Goal: Task Accomplishment & Management: Complete application form

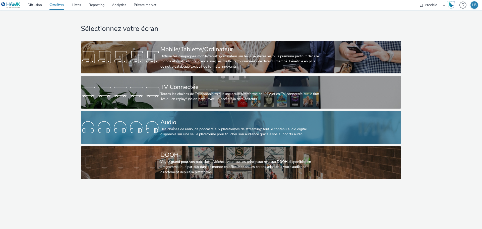
click at [171, 129] on div "Des chaînes de radio, de podcasts aux plateformes de streaming: tout le contenu…" at bounding box center [239, 131] width 159 height 10
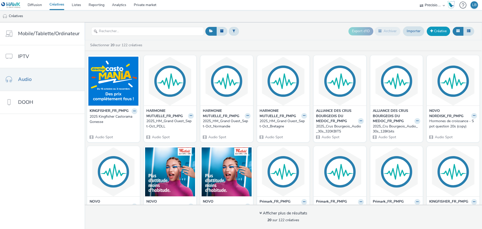
click at [441, 34] on link "Créative" at bounding box center [438, 31] width 23 height 9
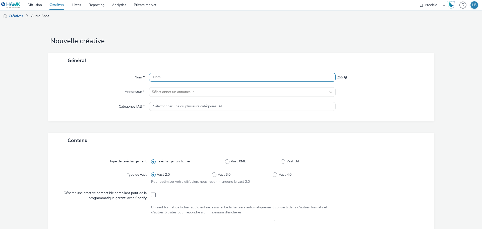
click at [191, 77] on input "text" at bounding box center [242, 77] width 186 height 9
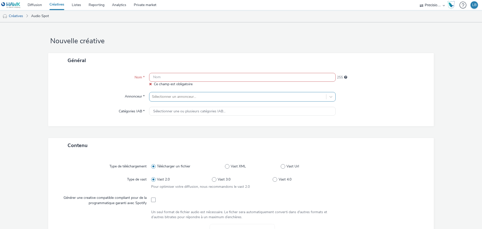
click at [178, 96] on div at bounding box center [238, 97] width 172 height 6
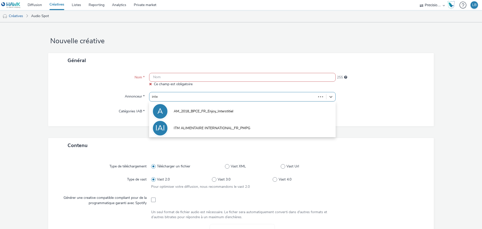
type input "inter"
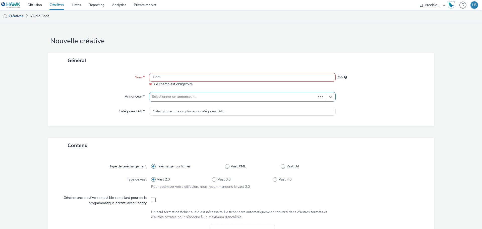
click at [190, 97] on div at bounding box center [233, 97] width 162 height 6
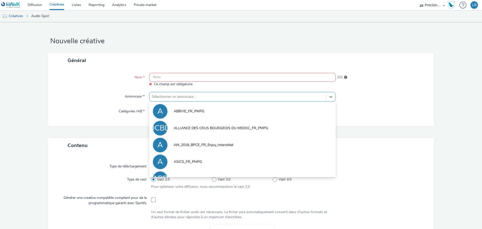
click at [189, 97] on div at bounding box center [238, 97] width 172 height 6
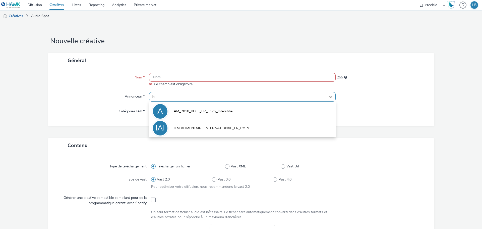
type input "i"
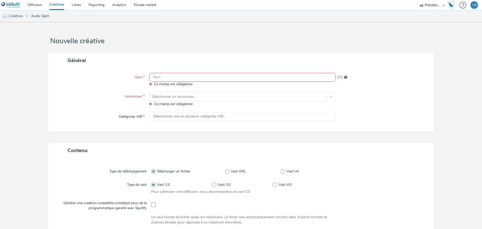
click at [236, 91] on div "Nom * Ce champ est obligatoire 255 Annonceur * Sélectionner un annonceur... Ce …" at bounding box center [240, 99] width 385 height 63
click at [232, 99] on div at bounding box center [238, 97] width 172 height 6
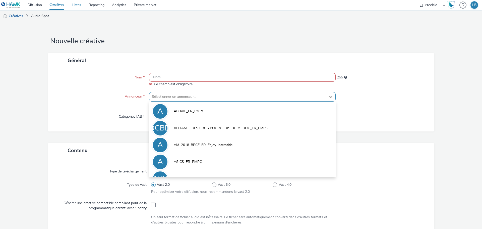
click at [74, 4] on link "Listes" at bounding box center [76, 5] width 17 height 10
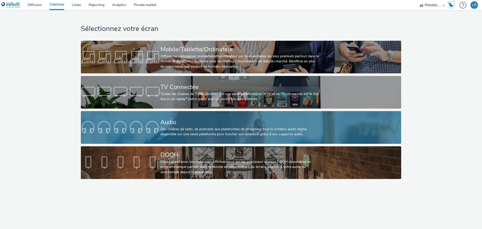
click at [228, 133] on div "Des chaînes de radio, de podcasts aux plateformes de streaming: tout le contenu…" at bounding box center [239, 131] width 159 height 10
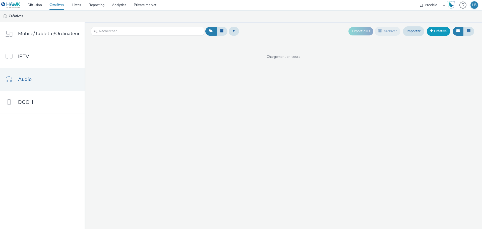
click at [435, 31] on link "Créative" at bounding box center [438, 31] width 23 height 9
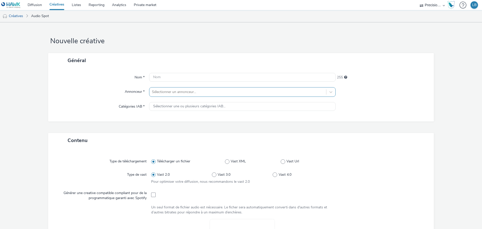
click at [170, 91] on div at bounding box center [238, 92] width 172 height 6
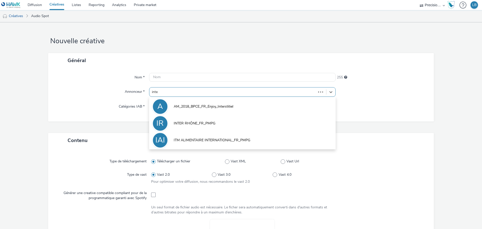
type input "inter"
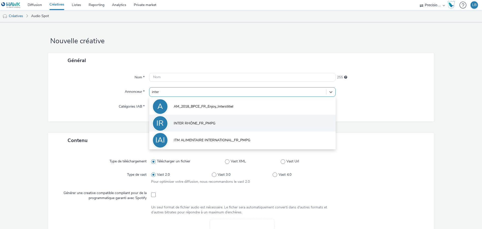
click at [217, 127] on li "IR INTER RHÔNE_FR_PMPG" at bounding box center [242, 122] width 186 height 17
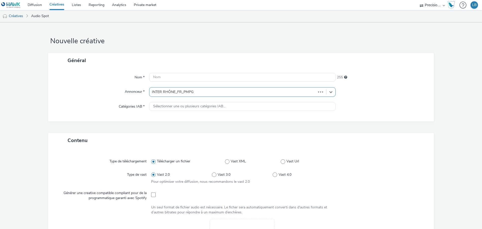
type input "http://www.vins-rhone.com"
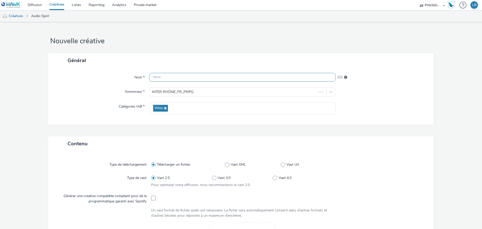
click at [169, 74] on input "text" at bounding box center [242, 77] width 186 height 9
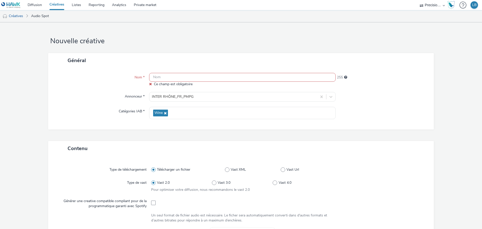
click at [197, 77] on input "text" at bounding box center [242, 77] width 186 height 9
click at [198, 76] on input "text" at bounding box center [242, 77] width 186 height 9
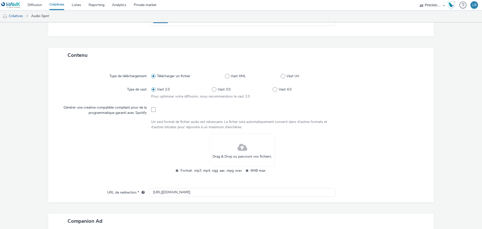
scroll to position [116, 0]
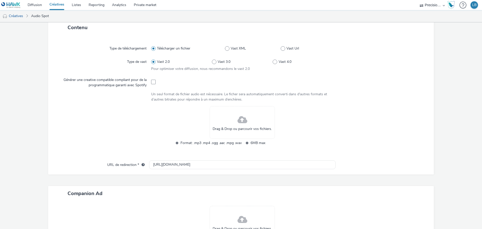
type input "2025_Inter Rhone_Animation Vignoble_Audio"
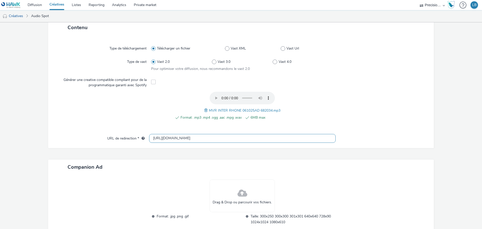
click at [211, 138] on input "http://www.vins-rhone.com" at bounding box center [242, 138] width 186 height 9
paste input "s://www.vins-rhone-tourisme.fr/fr/vignobles-en-scene-vallee-du-rhone-demandez-l…"
type input "https://www.vins-rhone-tourisme.fr/fr/vignobles-en-scene-vallee-du-rhone-demand…"
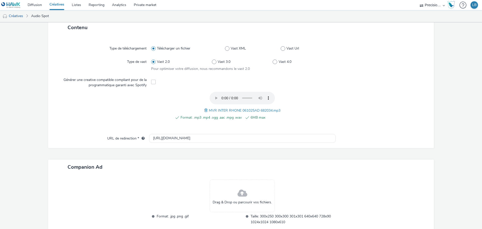
click at [379, 92] on div at bounding box center [378, 109] width 91 height 34
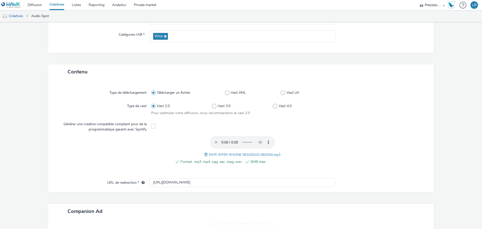
scroll to position [0, 0]
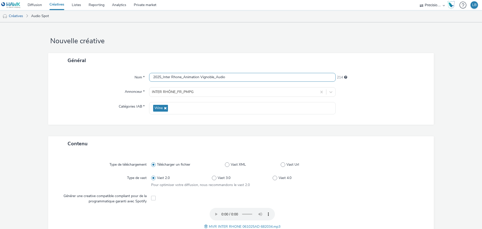
click at [257, 79] on input "2025_Inter Rhone_Animation Vignoble_Audio" at bounding box center [242, 77] width 186 height 9
click at [238, 92] on div at bounding box center [233, 92] width 163 height 6
click at [376, 99] on div "Nom * 2025_Inter Rhone_Animation Vignoble_Audio 214 Annonceur * INTER RHÔNE_FR_…" at bounding box center [240, 96] width 385 height 57
click at [187, 108] on div "Wine" at bounding box center [242, 108] width 186 height 12
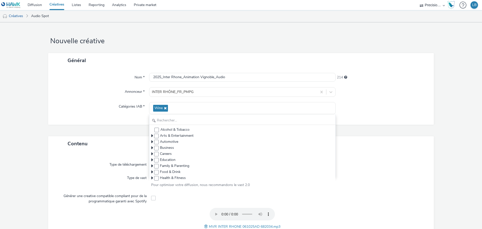
click at [367, 105] on div at bounding box center [381, 108] width 93 height 12
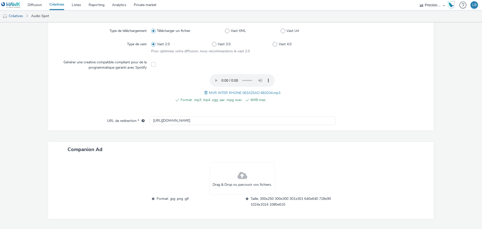
scroll to position [148, 0]
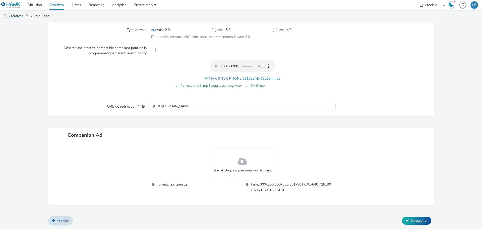
click at [238, 164] on span at bounding box center [242, 161] width 10 height 13
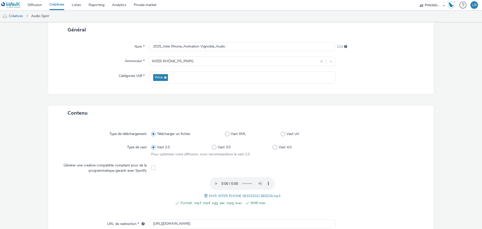
scroll to position [0, 0]
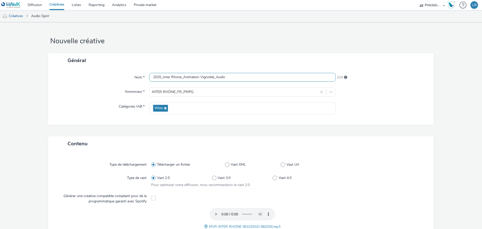
click at [241, 78] on input "2025_Inter Rhone_Animation Vignoble_Audio" at bounding box center [242, 77] width 186 height 9
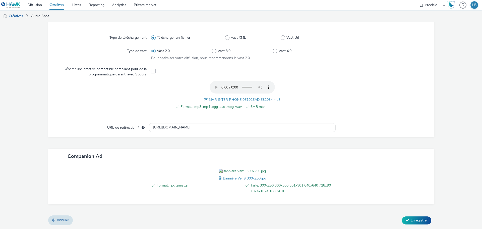
scroll to position [156, 0]
type input "2025_Inter Rhone_Animation Vignoble_Audio_300x250"
click at [412, 223] on button "Enregistrer" at bounding box center [416, 220] width 29 height 8
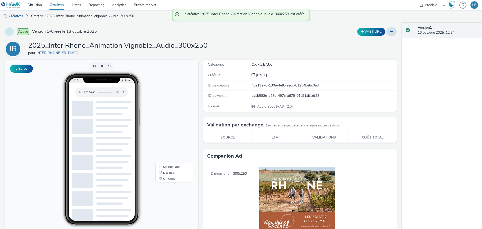
click at [10, 31] on icon at bounding box center [9, 32] width 1 height 4
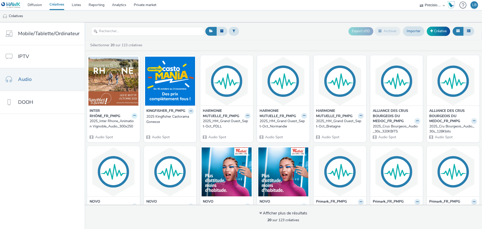
click at [131, 115] on button at bounding box center [134, 116] width 6 height 6
click at [123, 132] on link "Dupliquer" at bounding box center [119, 134] width 38 height 10
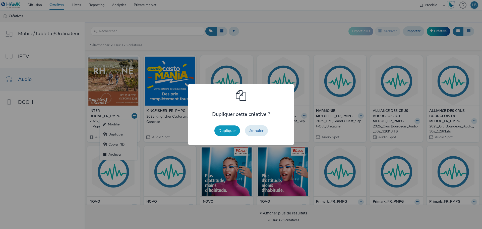
click at [228, 130] on button "Dupliquer" at bounding box center [227, 130] width 26 height 11
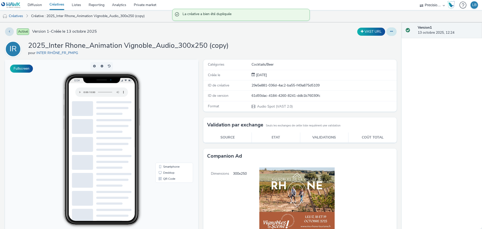
click at [388, 34] on button at bounding box center [391, 31] width 10 height 9
click at [370, 43] on link "Modifier" at bounding box center [378, 42] width 38 height 10
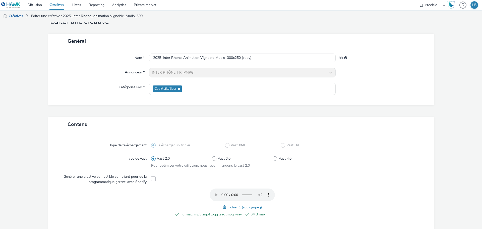
scroll to position [16, 0]
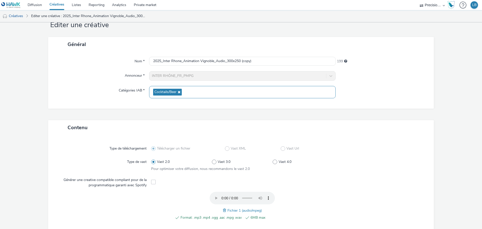
click at [191, 92] on div "Cocktails/Beer" at bounding box center [242, 92] width 186 height 12
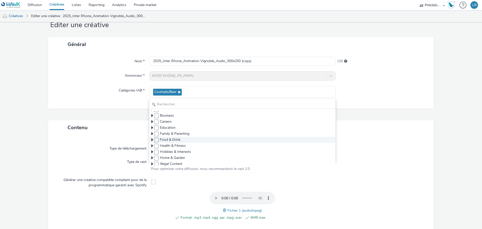
click at [151, 138] on icon at bounding box center [152, 139] width 2 height 5
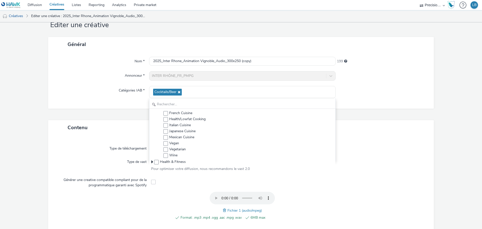
scroll to position [109, 0]
click at [165, 154] on span at bounding box center [165, 155] width 5 height 5
checkbox input "true"
click at [164, 137] on span at bounding box center [165, 138] width 5 height 5
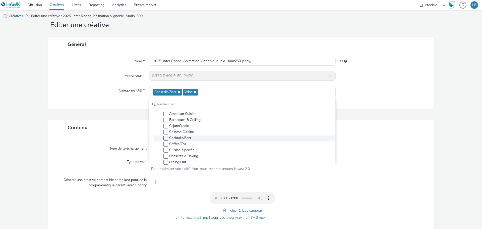
checkbox input "false"
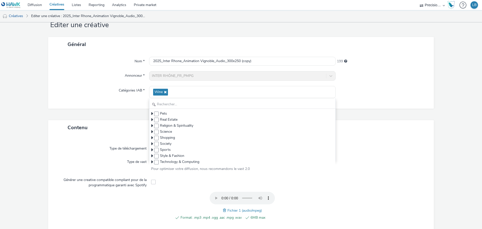
scroll to position [216, 0]
click at [362, 78] on div at bounding box center [381, 76] width 93 height 10
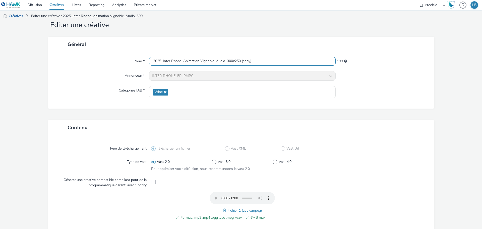
drag, startPoint x: 226, startPoint y: 60, endPoint x: 269, endPoint y: 59, distance: 42.7
click at [269, 59] on input "2025_Inter Rhone_Animation Vignoble_Audio_300x250 (copy)" at bounding box center [242, 61] width 186 height 9
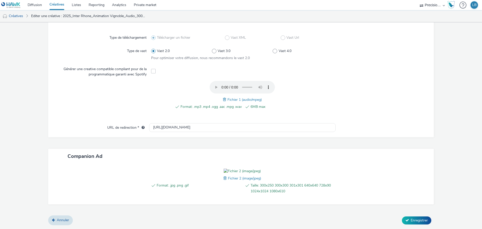
click at [261, 168] on img at bounding box center [242, 170] width 37 height 5
click at [237, 168] on img at bounding box center [242, 170] width 37 height 5
click at [225, 178] on span at bounding box center [225, 178] width 5 height 6
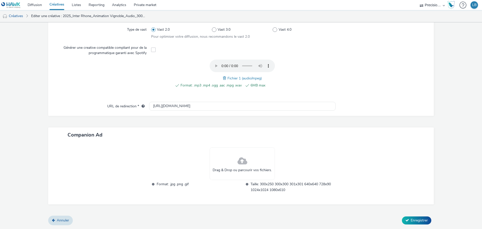
scroll to position [148, 0]
click at [237, 162] on span at bounding box center [242, 161] width 10 height 13
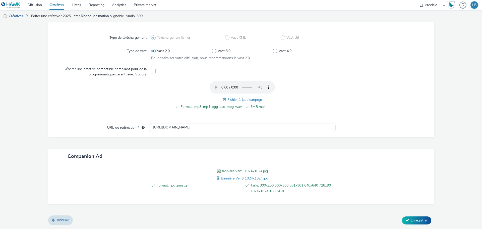
scroll to position [0, 0]
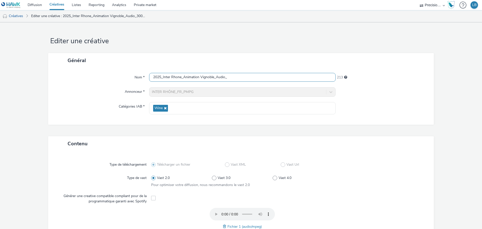
click at [239, 77] on input "2025_Inter Rhone_Animation Vignoble_Audio_" at bounding box center [242, 77] width 186 height 9
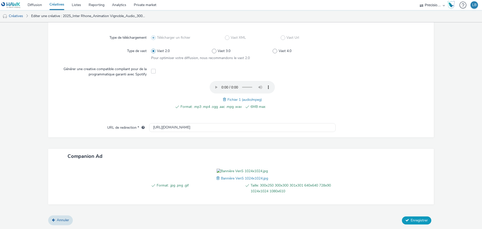
type input "2025_Inter Rhone_Animation Vignoble_Audio_1024x1024"
click at [411, 218] on span "Enregistrer" at bounding box center [418, 220] width 17 height 5
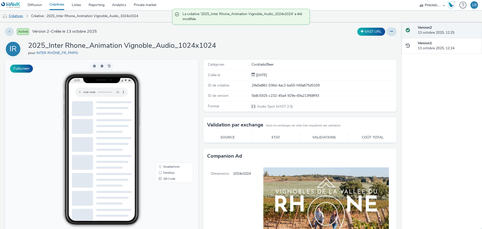
click at [20, 16] on link "Créatives" at bounding box center [13, 16] width 26 height 12
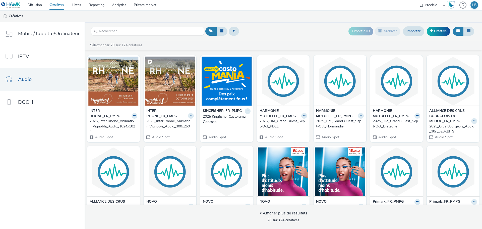
click at [175, 101] on img at bounding box center [170, 80] width 50 height 49
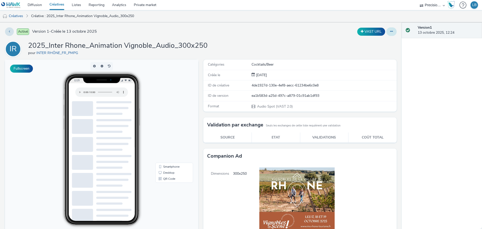
click at [386, 31] on button at bounding box center [391, 31] width 10 height 9
click at [372, 43] on link "Modifier" at bounding box center [378, 42] width 38 height 10
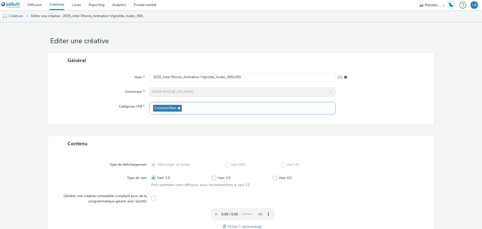
scroll to position [156, 0]
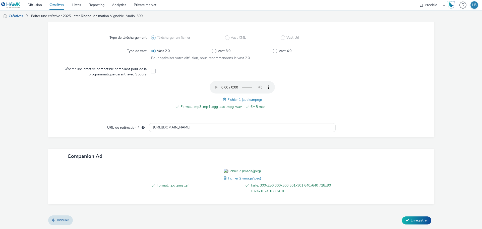
click at [228, 177] on span "Fichier 2 (image/jpeg)" at bounding box center [244, 178] width 33 height 5
click at [220, 178] on div "Format: .jpg .png .gif Taille: 300x250 300x300 301x301 640x640 728x90 1024x1024…" at bounding box center [242, 183] width 186 height 30
click at [223, 178] on span at bounding box center [225, 178] width 5 height 6
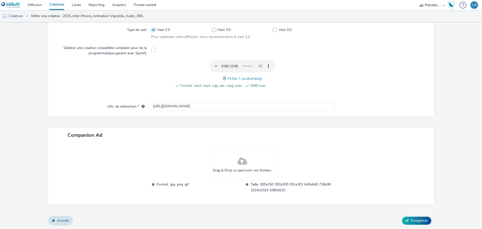
click at [238, 173] on div "Drag & Drop ou parcourir vos fichiers." at bounding box center [241, 163] width 65 height 33
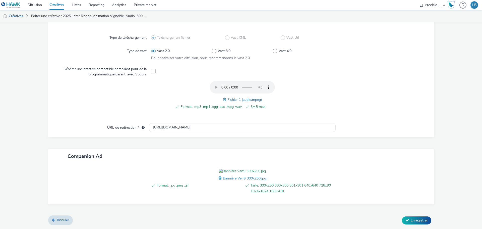
scroll to position [156, 0]
click at [420, 222] on span "Enregistrer" at bounding box center [418, 220] width 17 height 5
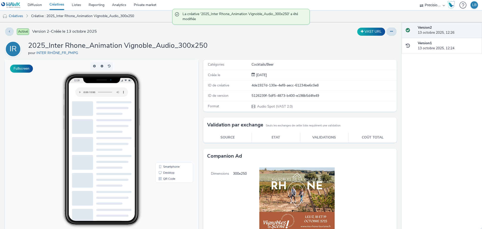
click at [54, 4] on link "Créatives" at bounding box center [57, 5] width 22 height 10
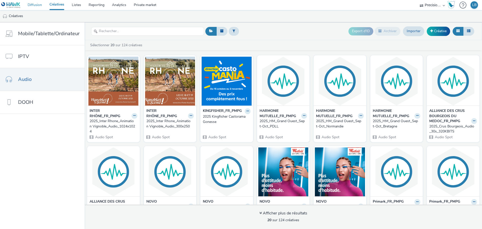
click at [31, 5] on link "Diffusion" at bounding box center [35, 5] width 22 height 10
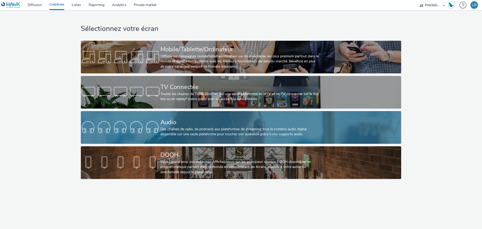
click at [147, 122] on div at bounding box center [121, 127] width 80 height 16
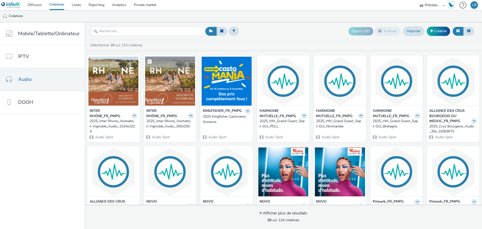
click at [174, 80] on img at bounding box center [170, 80] width 50 height 49
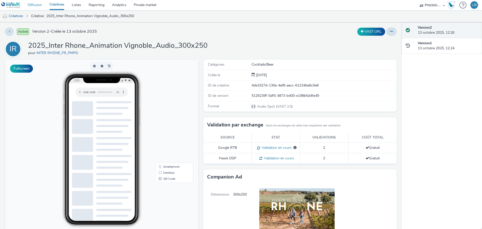
drag, startPoint x: 33, startPoint y: 6, endPoint x: 41, endPoint y: 8, distance: 8.0
click at [33, 6] on link "Diffusion" at bounding box center [35, 5] width 22 height 10
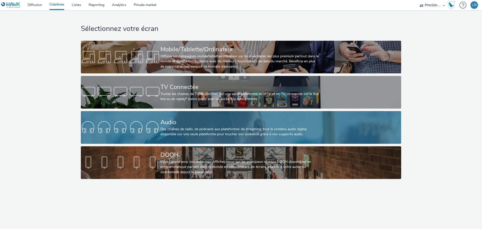
click at [220, 126] on div "Audio" at bounding box center [239, 122] width 159 height 9
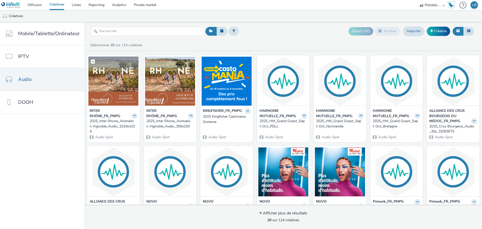
click at [118, 65] on label at bounding box center [113, 61] width 50 height 10
checkbox input "true"
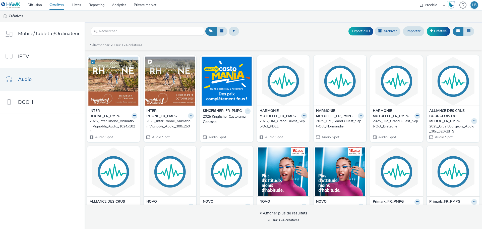
click at [148, 60] on span at bounding box center [150, 61] width 4 height 4
checkbox input "true"
drag, startPoint x: 169, startPoint y: 84, endPoint x: 157, endPoint y: 73, distance: 16.3
click at [157, 73] on img at bounding box center [170, 80] width 50 height 49
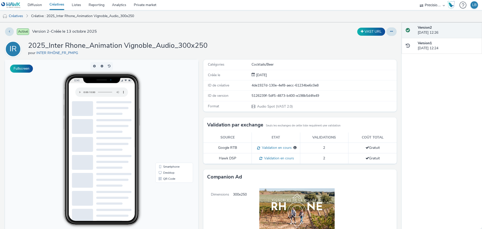
click at [393, 29] on div "Activé Version 2 - Créée le 13 octobre 2025 VAST URL IR 2025_Inter Rhone_Animat…" at bounding box center [200, 125] width 401 height 206
click at [389, 30] on button at bounding box center [391, 31] width 10 height 9
click at [373, 41] on link "Modifier" at bounding box center [378, 42] width 38 height 10
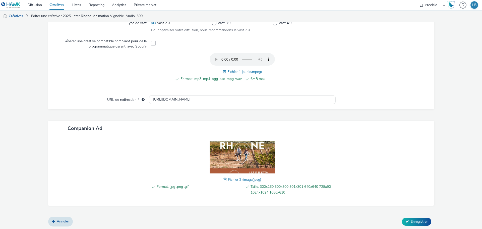
scroll to position [156, 0]
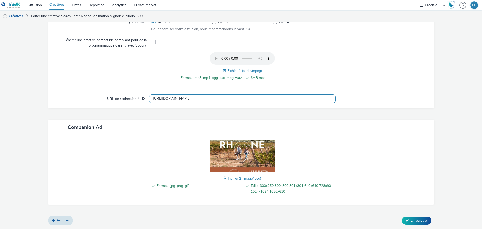
click at [268, 98] on input "https://www.vins-rhone-tourisme.fr/fr/vignobles-en-scene-vallee-du-rhone-demand…" at bounding box center [242, 98] width 186 height 9
paste input "?utm_source=Uman&utm_medium=audiodigital&utm_campaign=vignoble-en-scene"
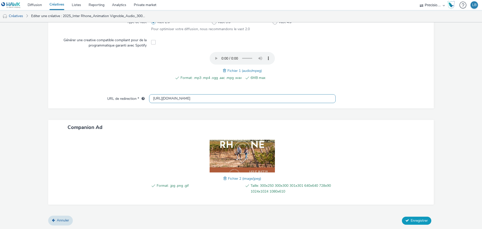
type input "https://www.vins-rhone-tourisme.fr/fr/vignobles-en-scene-vallee-du-rhone-demand…"
click at [406, 222] on button "Enregistrer" at bounding box center [416, 220] width 29 height 8
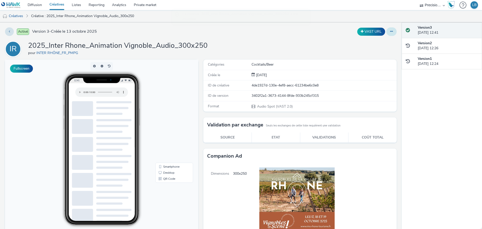
click at [389, 32] on button at bounding box center [391, 31] width 10 height 9
click at [372, 42] on link "Modifier" at bounding box center [378, 42] width 38 height 10
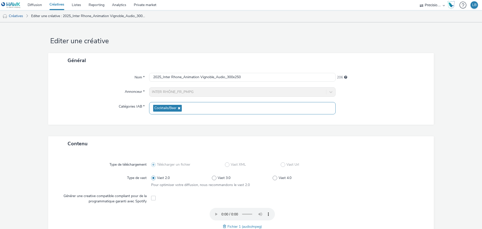
click at [198, 106] on div "Cocktails/Beer" at bounding box center [242, 108] width 186 height 12
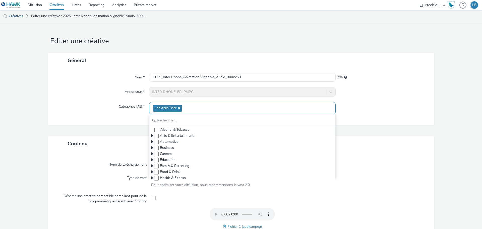
click at [194, 110] on div "Cocktails/Beer" at bounding box center [242, 108] width 186 height 12
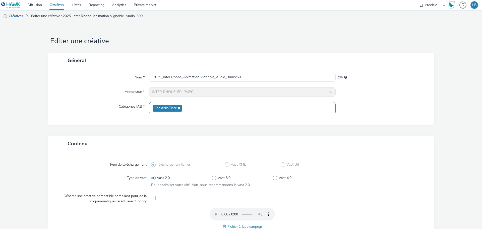
drag, startPoint x: 194, startPoint y: 111, endPoint x: 179, endPoint y: 109, distance: 15.4
click at [190, 111] on div "Cocktails/Beer" at bounding box center [242, 108] width 186 height 12
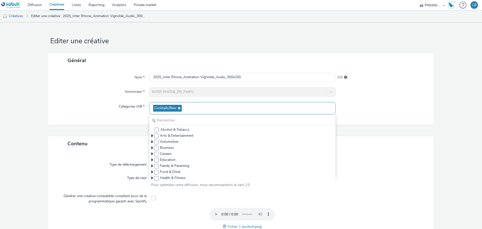
click at [180, 107] on span "Cocktails/Beer" at bounding box center [167, 108] width 29 height 7
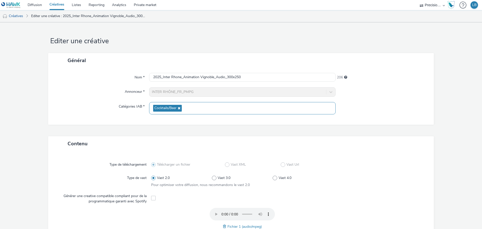
click at [177, 107] on icon at bounding box center [178, 108] width 4 height 4
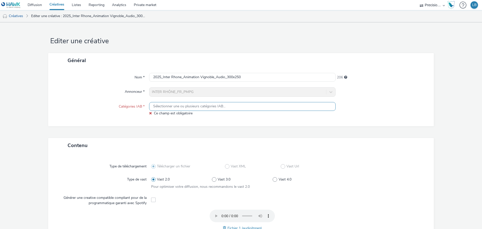
click at [185, 106] on span "Sélectionner une ou plusieurs catégories IAB..." at bounding box center [189, 106] width 72 height 4
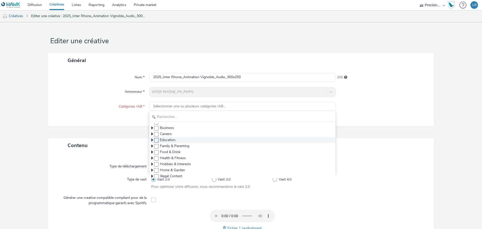
scroll to position [25, 0]
click at [152, 143] on icon at bounding box center [152, 142] width 2 height 5
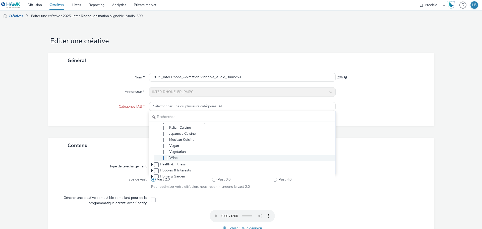
scroll to position [125, 0]
drag, startPoint x: 166, startPoint y: 151, endPoint x: 245, endPoint y: 143, distance: 78.9
click at [166, 151] on span at bounding box center [165, 151] width 5 height 5
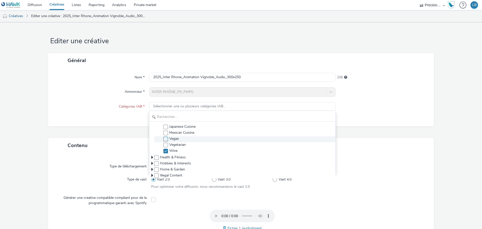
checkbox input "true"
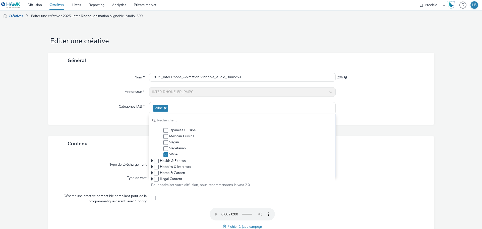
click at [362, 99] on div "Nom * 2025_Inter Rhone_Animation Vignoble_Audio_300x250 206 Annonceur * INTER R…" at bounding box center [240, 96] width 385 height 57
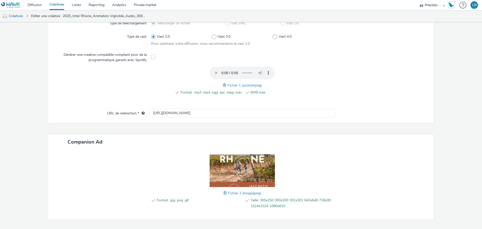
scroll to position [156, 0]
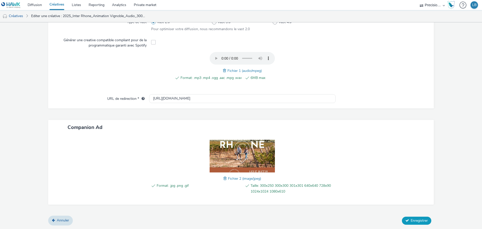
click at [418, 221] on span "Enregistrer" at bounding box center [418, 220] width 17 height 5
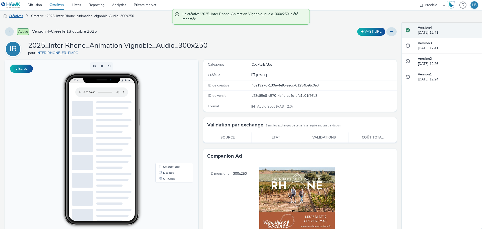
click at [16, 16] on link "Créatives" at bounding box center [13, 16] width 26 height 12
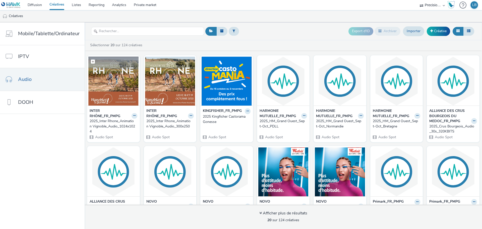
click at [130, 76] on img at bounding box center [113, 80] width 50 height 49
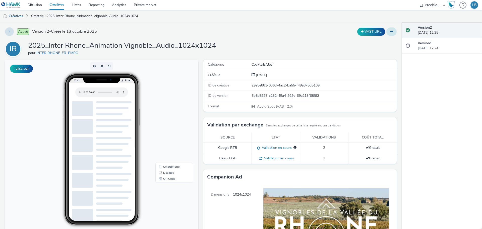
click at [390, 30] on icon at bounding box center [391, 32] width 3 height 4
click at [373, 42] on link "Modifier" at bounding box center [378, 42] width 38 height 10
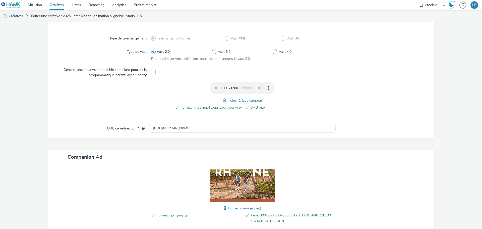
scroll to position [156, 0]
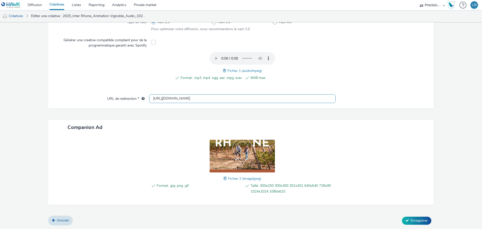
click at [272, 100] on input "https://www.vins-rhone-tourisme.fr/fr/vignobles-en-scene-vallee-du-rhone-demand…" at bounding box center [242, 98] width 186 height 9
click at [272, 101] on input "https://www.vins-rhone-tourisme.fr/fr/vignobles-en-scene-vallee-du-rhone-demand…" at bounding box center [242, 98] width 186 height 9
paste input "?utm_source=Uman&utm_medium=audiodigital&utm_campaign=vignoble-en-scene"
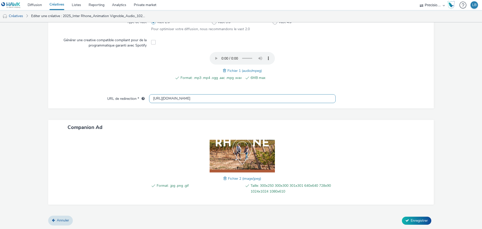
type input "https://www.vins-rhone-tourisme.fr/fr/vignobles-en-scene-vallee-du-rhone-demand…"
click at [373, 109] on div "Contenu Type de téléchargement Télécharger un fichier Vast XML Vast Url Type de…" at bounding box center [240, 97] width 385 height 235
click at [410, 218] on span "Enregistrer" at bounding box center [418, 220] width 17 height 5
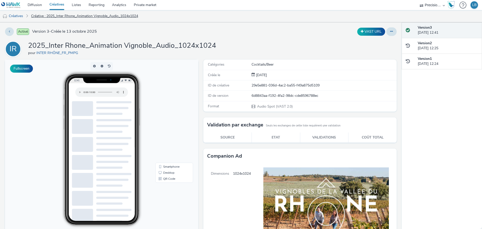
click at [48, 17] on link "Créative : 2025_Inter Rhone_Animation Vignoble_Audio_1024x1024" at bounding box center [85, 16] width 112 height 12
click at [33, 2] on link "Diffusion" at bounding box center [35, 5] width 22 height 10
